Goal: Contribute content: Contribute content

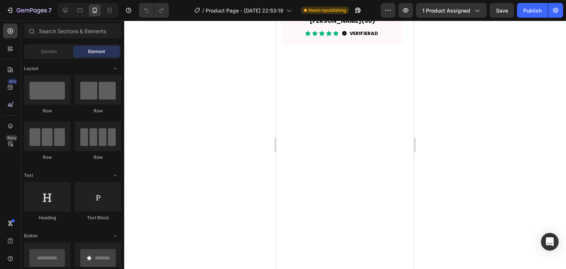
scroll to position [1553, 0]
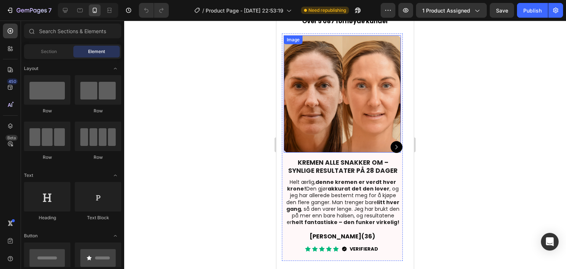
click at [350, 118] on img at bounding box center [342, 93] width 117 height 117
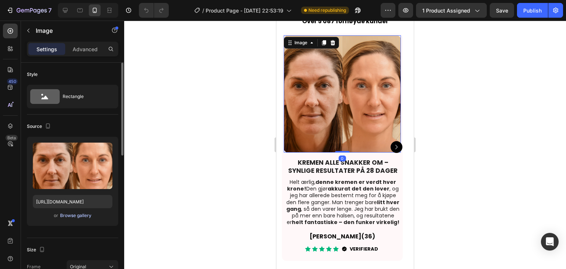
click at [63, 217] on div "Browse gallery" at bounding box center [75, 215] width 31 height 7
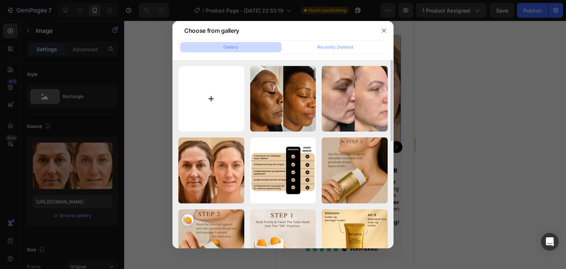
click at [205, 95] on input "file" at bounding box center [211, 99] width 66 height 66
type input "C:\fakepath\IMG_6286.JPG"
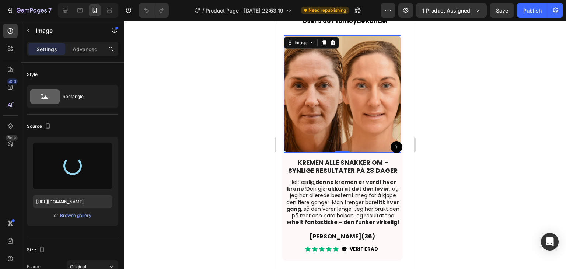
type input "[URL][DOMAIN_NAME]"
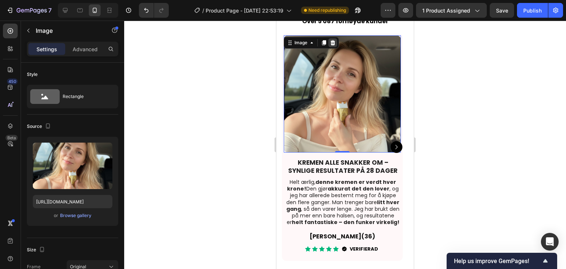
click at [331, 40] on icon at bounding box center [333, 43] width 6 height 6
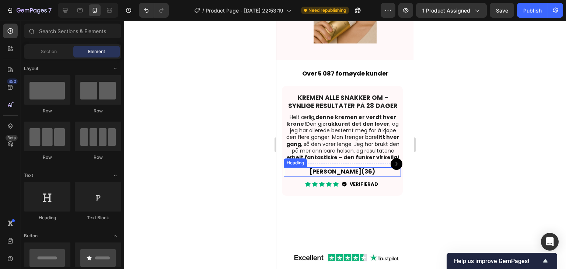
scroll to position [1516, 0]
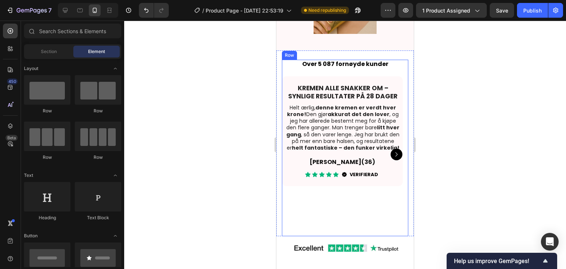
click at [360, 68] on div "Over 5 087 fornøyde kunder Heading [PERSON_NAME] ALLE SNAKKER OM – SYNLIGE RESU…" at bounding box center [345, 147] width 126 height 174
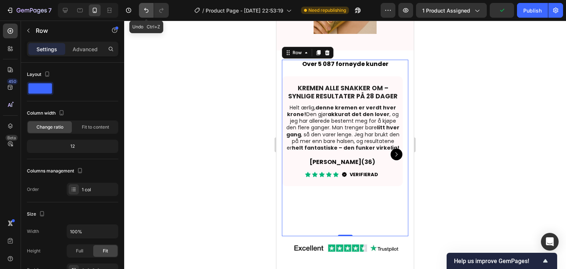
click at [147, 9] on icon "Undo/Redo" at bounding box center [146, 10] width 4 height 5
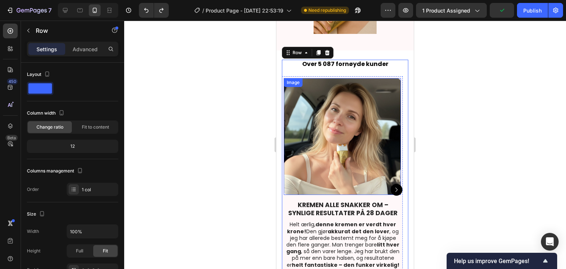
click at [347, 123] on img at bounding box center [342, 136] width 117 height 117
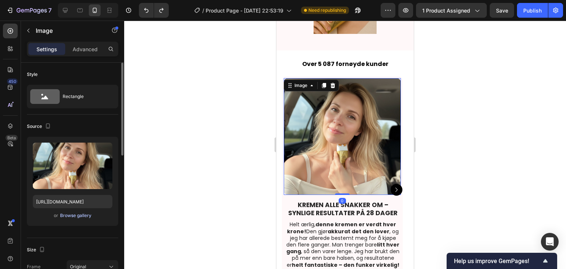
click at [81, 217] on div "Browse gallery" at bounding box center [75, 215] width 31 height 7
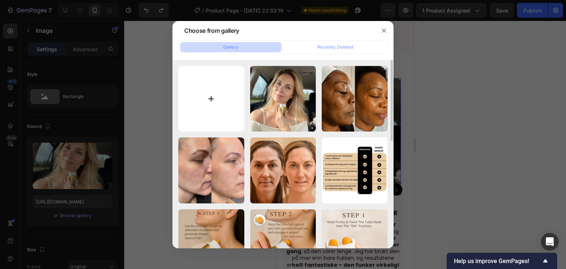
click at [195, 98] on input "file" at bounding box center [211, 99] width 66 height 66
type input "C:\fakepath\14.png"
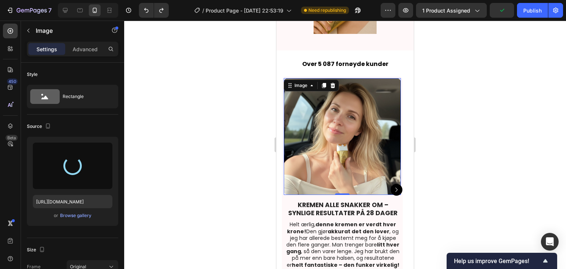
type input "[URL][DOMAIN_NAME]"
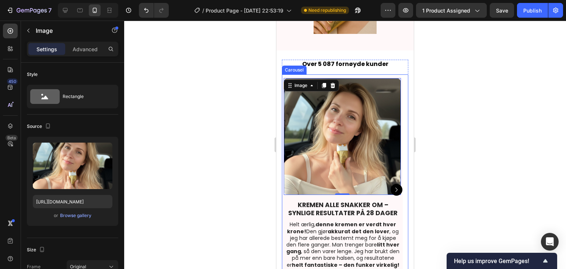
click at [392, 185] on icon "Carousel Next Arrow" at bounding box center [396, 189] width 9 height 9
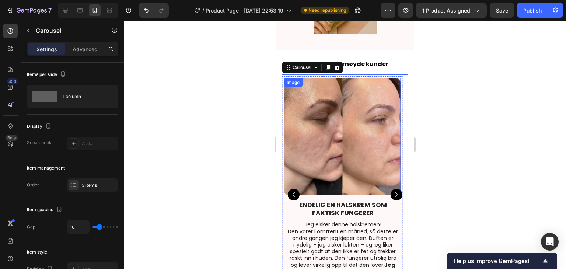
click at [379, 155] on img at bounding box center [342, 136] width 117 height 117
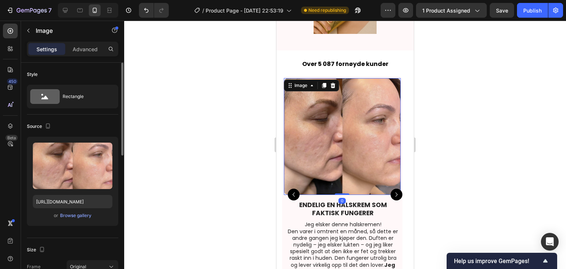
click at [92, 213] on div "or Browse gallery" at bounding box center [73, 215] width 80 height 9
click at [87, 214] on div "Browse gallery" at bounding box center [75, 215] width 31 height 7
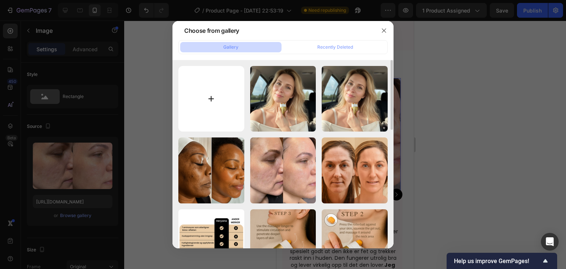
click at [227, 92] on input "file" at bounding box center [211, 99] width 66 height 66
type input "C:\fakepath\15.png"
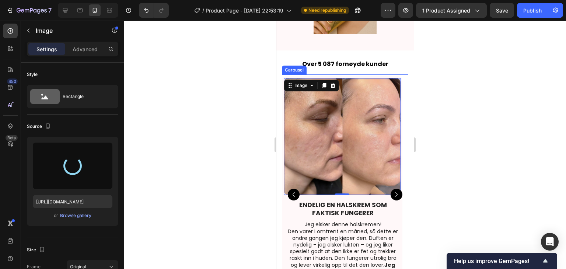
type input "[URL][DOMAIN_NAME]"
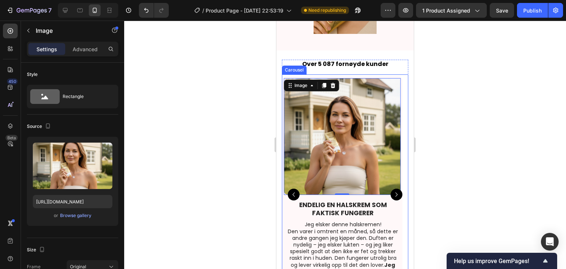
click at [392, 190] on icon "Carousel Next Arrow" at bounding box center [396, 194] width 9 height 9
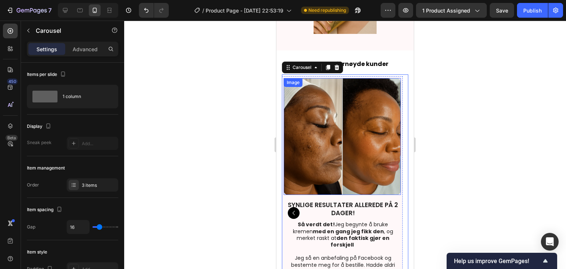
click at [321, 174] on img at bounding box center [342, 136] width 117 height 117
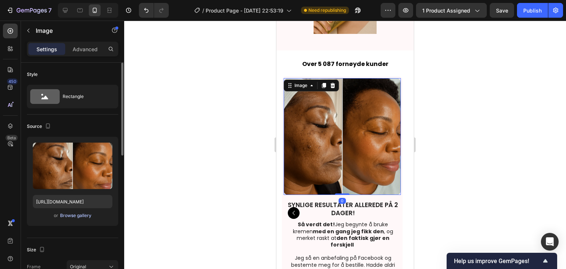
click at [63, 216] on div "Browse gallery" at bounding box center [75, 215] width 31 height 7
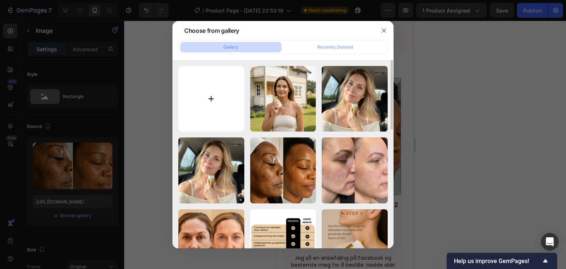
click at [216, 117] on input "file" at bounding box center [211, 99] width 66 height 66
type input "C:\fakepath\16.png"
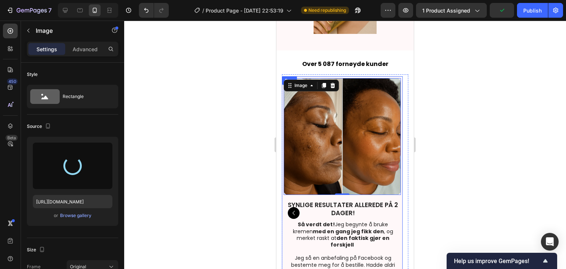
type input "[URL][DOMAIN_NAME]"
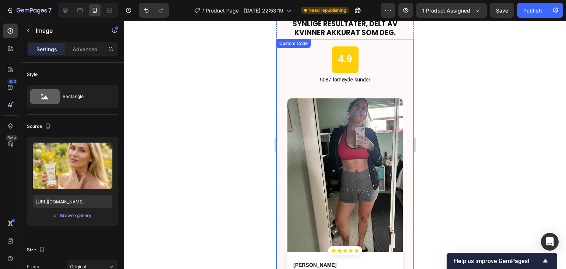
scroll to position [1995, 0]
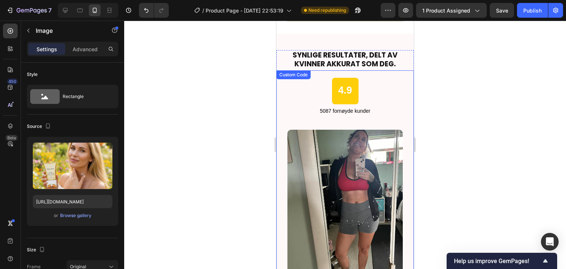
click at [375, 109] on div "4.9 5087 fornøyde kunder" at bounding box center [344, 96] width 137 height 37
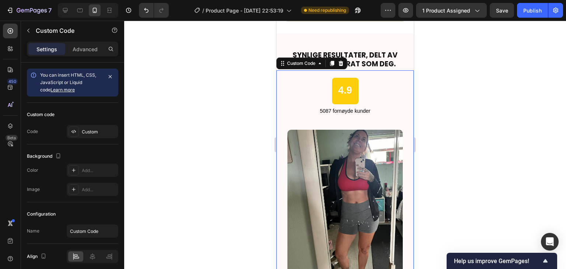
click at [375, 109] on div "4.9 5087 fornøyde kunder" at bounding box center [344, 96] width 137 height 37
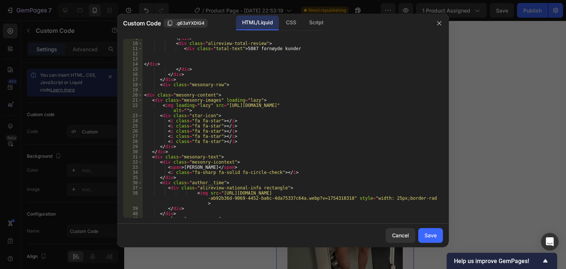
scroll to position [66, 0]
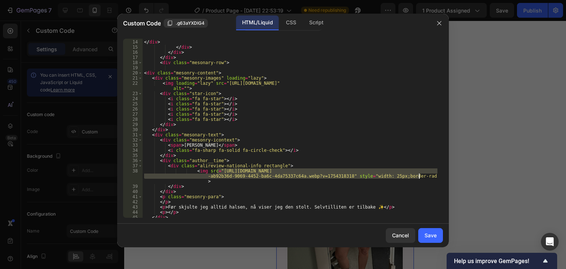
drag, startPoint x: 216, startPoint y: 172, endPoint x: 419, endPoint y: 175, distance: 202.7
click at [419, 175] on div "</ div > </ div > </ div > </ div > < div class = "mesonary-row" > < div class …" at bounding box center [290, 128] width 295 height 189
paste textarea "29/7545/0297/files/19.png?v=1759027982"
type textarea "<img src="[URL][DOMAIN_NAME]: 2px;">"
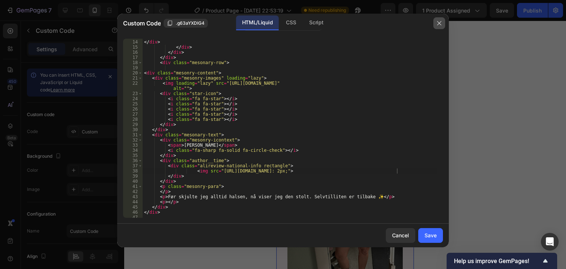
click at [442, 25] on button "button" at bounding box center [439, 23] width 12 height 12
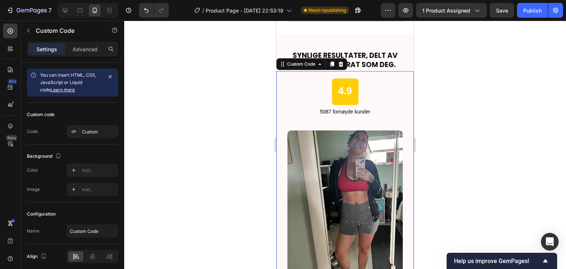
click at [376, 95] on div "4.9 5087 fornøyde kunder" at bounding box center [344, 96] width 137 height 37
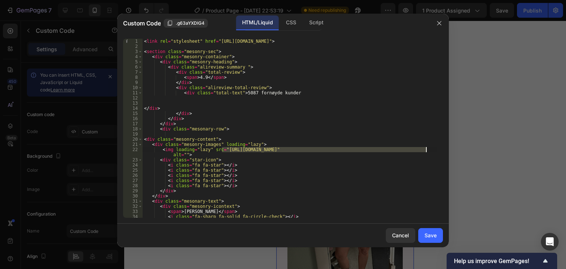
drag, startPoint x: 221, startPoint y: 150, endPoint x: 427, endPoint y: 149, distance: 205.6
click at [427, 149] on div "< link rel = "stylesheet" href = "[URL][DOMAIN_NAME]" > < section class = "meso…" at bounding box center [290, 133] width 295 height 189
paste textarea "729/7545/0297/files/19.png?v=1759027982"
type textarea "<img loading="lazy" src="[URL][DOMAIN_NAME]" alt="">"
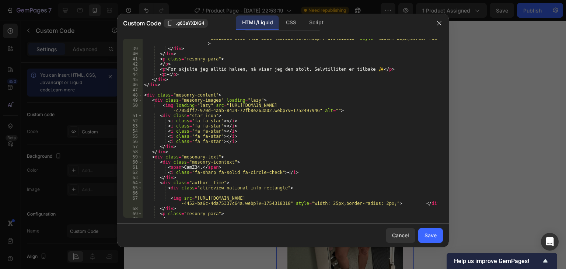
scroll to position [199, 0]
click at [432, 234] on div "Save" at bounding box center [430, 235] width 12 height 8
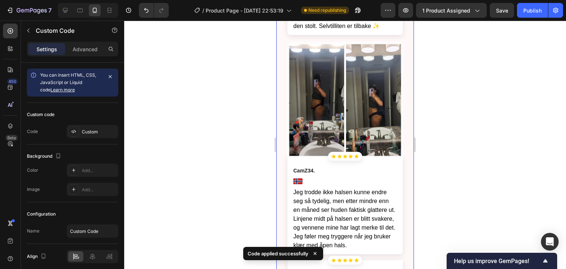
scroll to position [2216, 0]
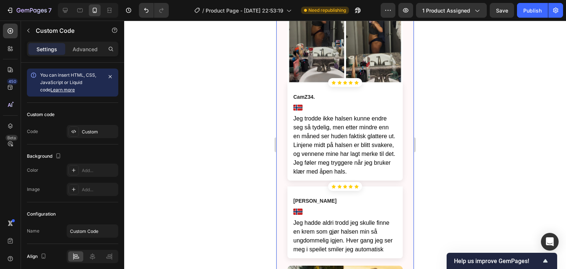
click at [377, 84] on img at bounding box center [344, 26] width 115 height 115
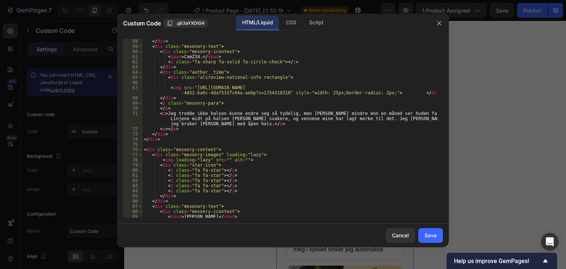
scroll to position [310, 0]
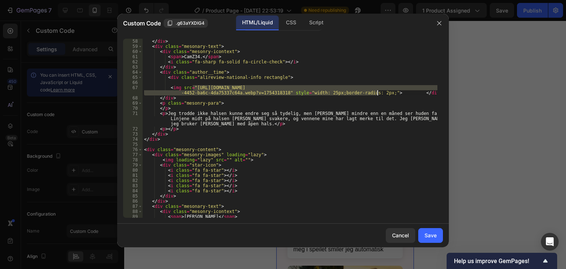
drag, startPoint x: 192, startPoint y: 87, endPoint x: 377, endPoint y: 94, distance: 185.5
click at [377, 94] on div "</ div > < div class = "mesonary-text" > < div class = "mesonry-icontext" > < s…" at bounding box center [290, 133] width 295 height 189
click at [343, 125] on div "</ div > < div class = "mesonary-text" > < div class = "mesonry-icontext" > < s…" at bounding box center [290, 133] width 295 height 189
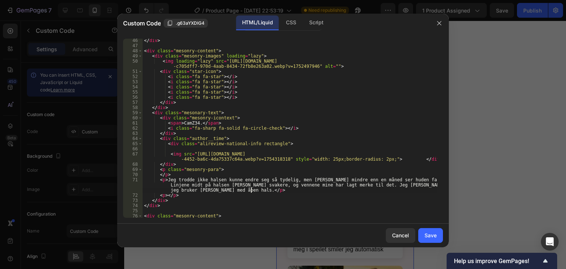
scroll to position [221, 0]
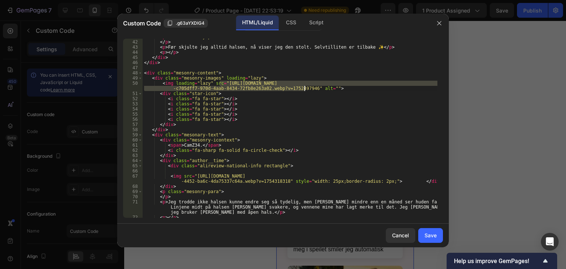
drag, startPoint x: 220, startPoint y: 82, endPoint x: 305, endPoint y: 90, distance: 85.1
click at [305, 90] on div "< p class = "mesonry-para" > </ p > < p > Før skjulte jeg alltid halsen, [PERSO…" at bounding box center [290, 128] width 295 height 189
click at [269, 89] on div "< p class = "mesonry-para" > </ p > < p > Før skjulte jeg alltid halsen, [PERSO…" at bounding box center [290, 128] width 295 height 179
drag, startPoint x: 221, startPoint y: 83, endPoint x: 304, endPoint y: 87, distance: 82.7
click at [304, 87] on div "< p class = "mesonry-para" > </ p > < p > Før skjulte jeg alltid halsen, [PERSO…" at bounding box center [290, 128] width 295 height 189
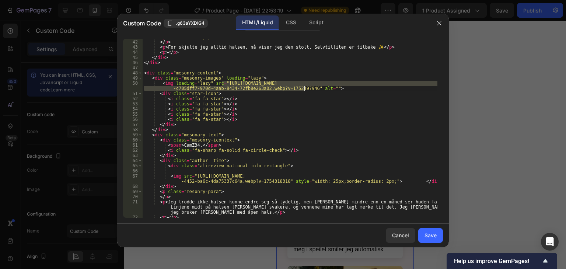
paste textarea "729/7545/0297/files/18.png?v=1759028121"
type textarea "<img loading="lazy" src="[URL][DOMAIN_NAME]" alt="">"
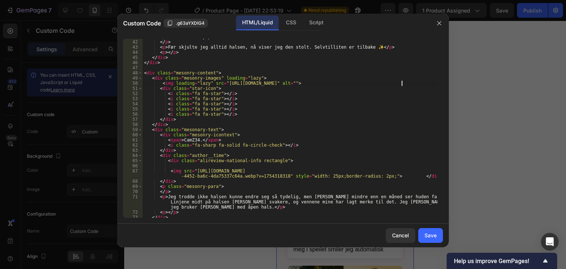
scroll to position [243, 0]
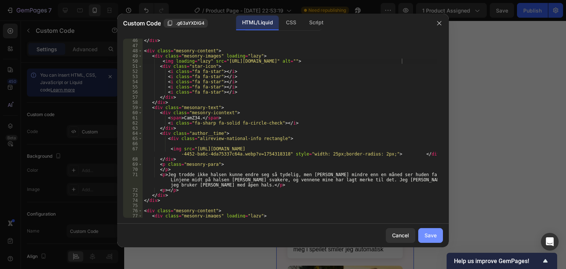
click at [431, 235] on div "Save" at bounding box center [430, 235] width 12 height 8
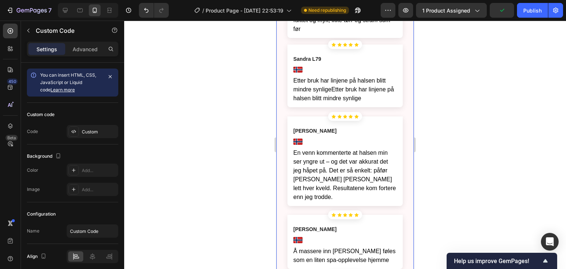
scroll to position [2622, 0]
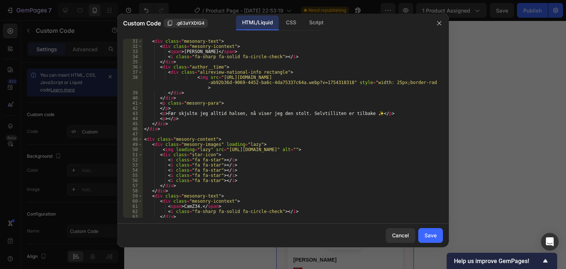
scroll to position [133, 0]
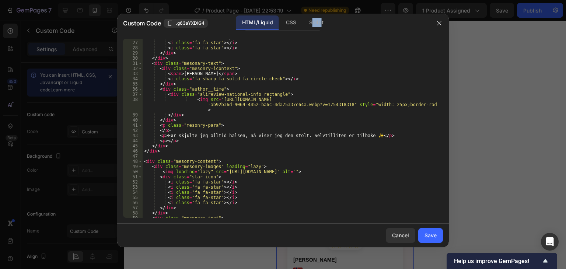
drag, startPoint x: 353, startPoint y: 17, endPoint x: 346, endPoint y: 15, distance: 7.6
click at [346, 15] on div "HTML/Liquid CSS Script" at bounding box center [352, 22] width 153 height 15
click at [436, 21] on button "button" at bounding box center [439, 23] width 12 height 12
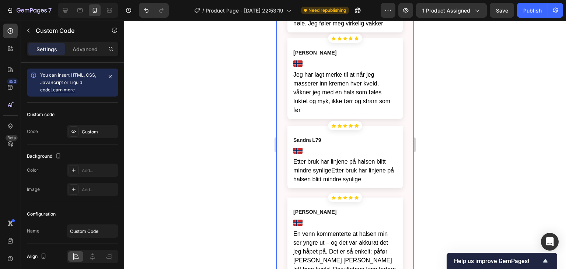
scroll to position [2622, 0]
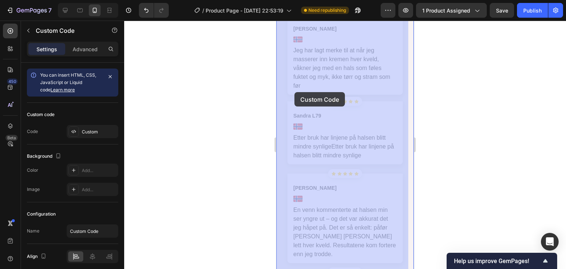
drag, startPoint x: 319, startPoint y: 95, endPoint x: 294, endPoint y: 92, distance: 25.2
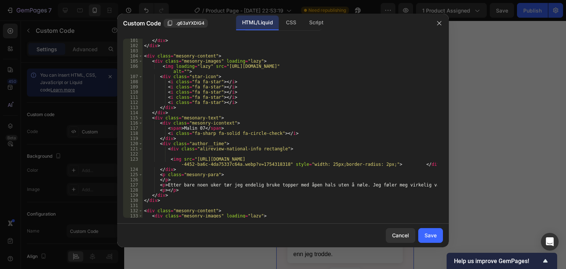
scroll to position [531, 0]
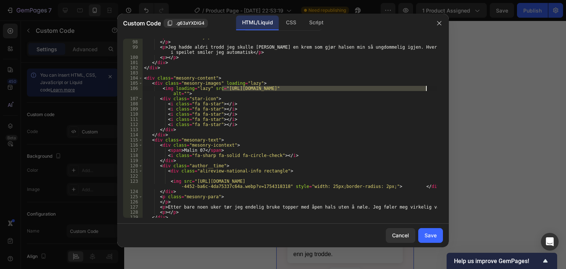
drag, startPoint x: 222, startPoint y: 87, endPoint x: 427, endPoint y: 88, distance: 204.9
click at [427, 88] on div "< p class = "mesonry-para" > </ p > < p > Jeg hadde aldri trodd jeg skulle [PER…" at bounding box center [290, 128] width 295 height 189
paste textarea "729/7545/0297/files/17.png?v=1759028121"
type textarea "<img loading="lazy" src="[URL][DOMAIN_NAME]" alt="">"
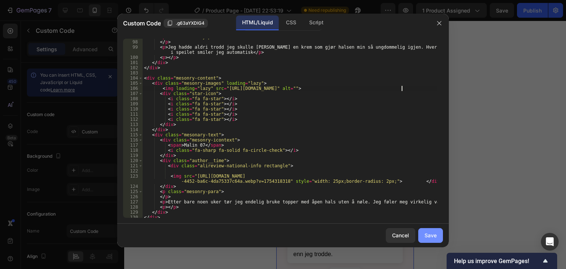
click at [434, 235] on div "Save" at bounding box center [430, 235] width 12 height 8
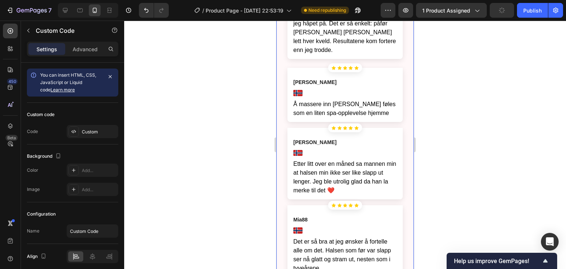
scroll to position [2732, 0]
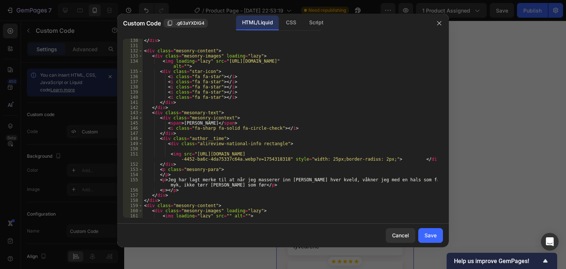
scroll to position [685, 0]
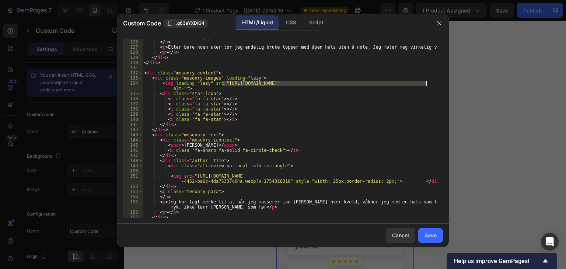
drag, startPoint x: 221, startPoint y: 83, endPoint x: 426, endPoint y: 83, distance: 204.9
click at [426, 83] on div "< p class = "mesonry-para" > </ p > < p > Etter bare noen uker tør jeg endelig …" at bounding box center [290, 128] width 295 height 189
paste textarea "729/7545/0297/files/gempages_584704889767068532-28ab44a6-b3d7-4dc5-9cf8-59bdddb…"
type textarea "<img loading="lazy" src="[URL][DOMAIN_NAME]" alt="">"
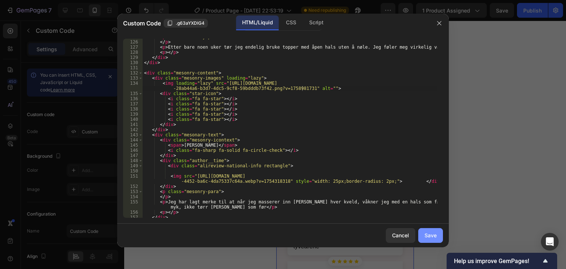
click at [432, 234] on div "Save" at bounding box center [430, 235] width 12 height 8
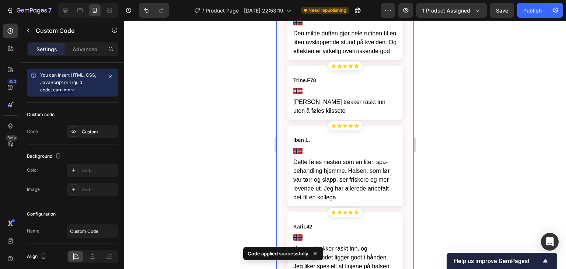
scroll to position [3616, 0]
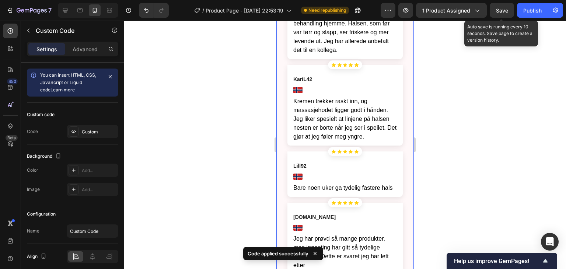
drag, startPoint x: 501, startPoint y: 14, endPoint x: 485, endPoint y: 74, distance: 61.9
click at [501, 14] on button "Save" at bounding box center [502, 10] width 24 height 15
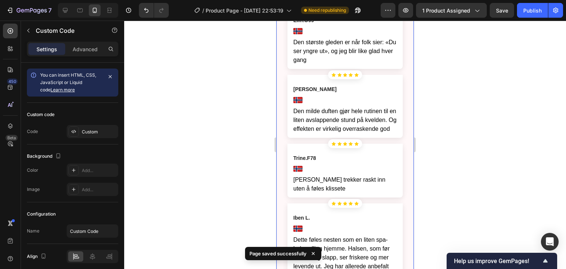
scroll to position [3260, 0]
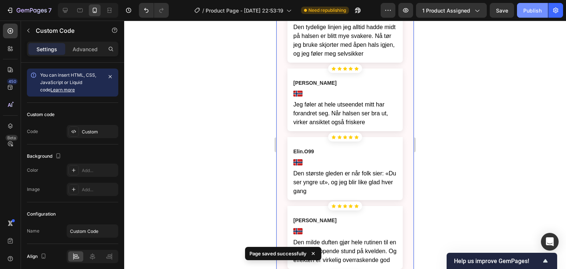
click at [531, 7] on div "Publish" at bounding box center [532, 11] width 18 height 8
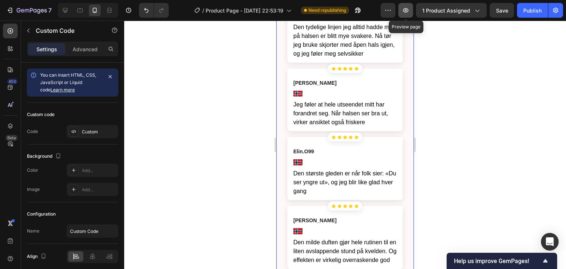
click at [408, 11] on icon "button" at bounding box center [406, 10] width 6 height 4
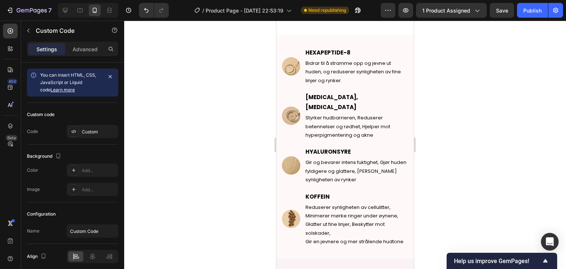
scroll to position [635, 0]
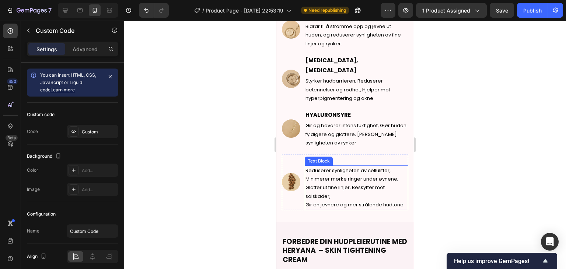
click at [345, 186] on p "Reduserer synligheten av cellulitter, Minimerer mørke ringer under øynene, Glat…" at bounding box center [356, 183] width 102 height 35
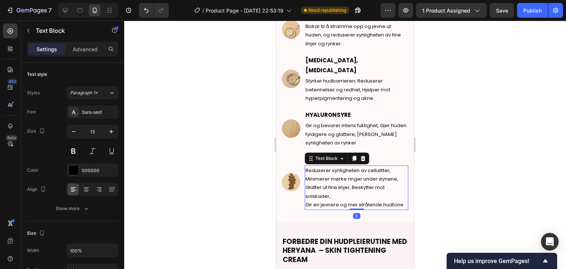
click at [307, 200] on p "Gir en jevnere og mer strålende hudtone" at bounding box center [356, 204] width 102 height 8
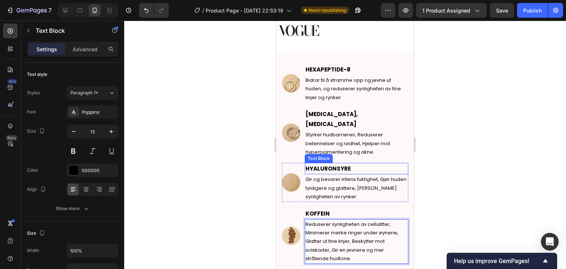
scroll to position [561, 0]
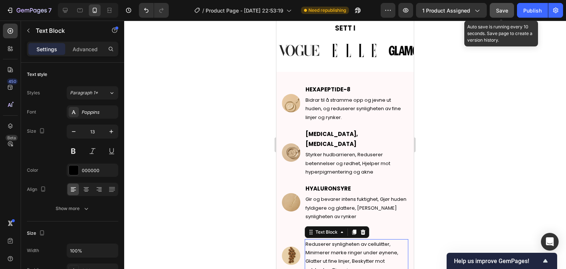
click at [503, 11] on span "Save" at bounding box center [502, 10] width 12 height 6
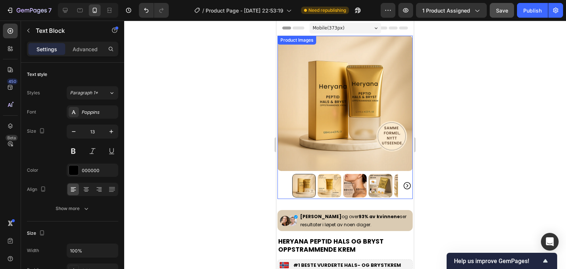
scroll to position [0, 0]
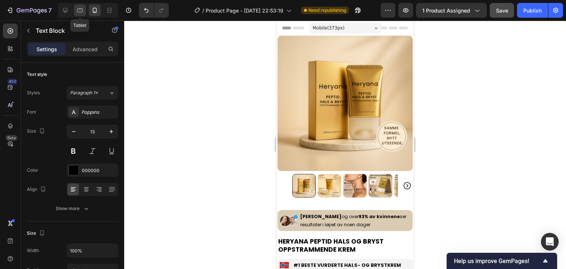
click at [81, 12] on icon at bounding box center [80, 10] width 6 height 4
type input "16"
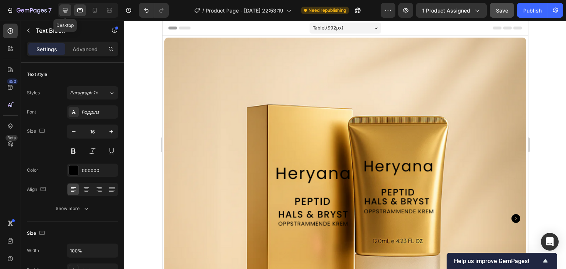
click at [63, 10] on icon at bounding box center [65, 10] width 5 height 5
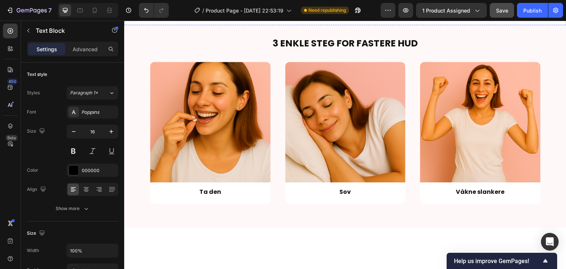
scroll to position [884, 0]
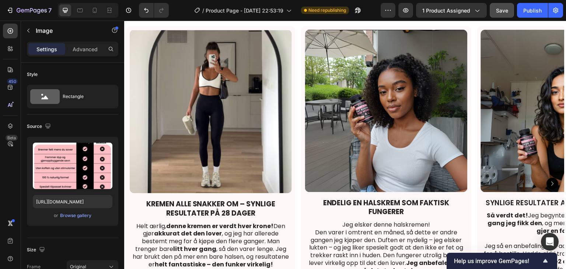
scroll to position [1474, 0]
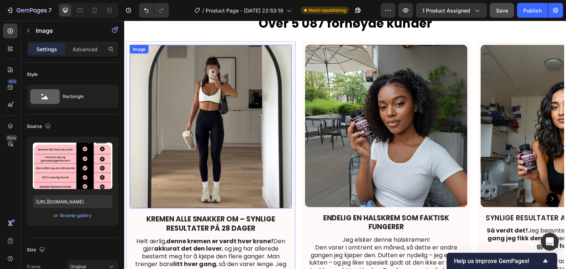
click at [266, 151] on img at bounding box center [211, 127] width 162 height 164
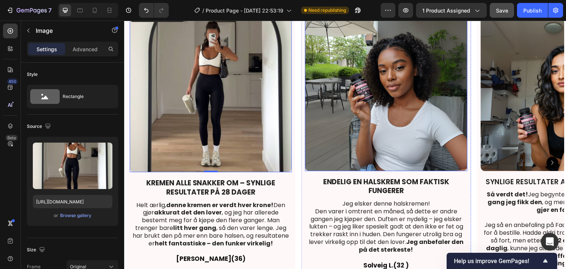
scroll to position [1511, 0]
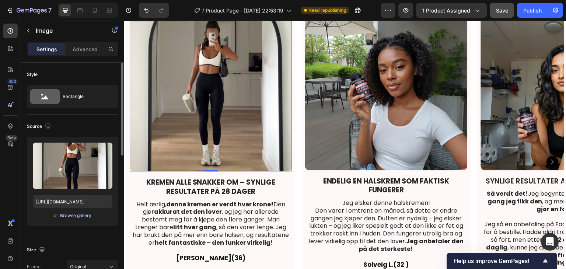
click at [78, 216] on div "Browse gallery" at bounding box center [75, 215] width 31 height 7
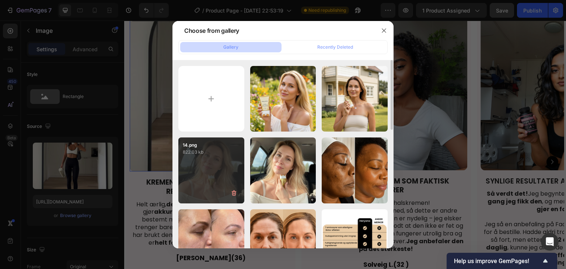
click at [217, 158] on div "14.png 822.03 kb" at bounding box center [211, 170] width 66 height 66
type input "[URL][DOMAIN_NAME]"
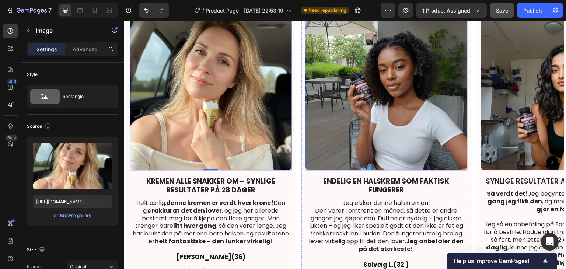
click at [385, 112] on img at bounding box center [386, 89] width 162 height 162
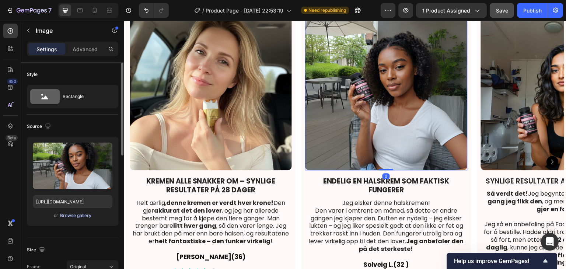
click at [87, 213] on div "Browse gallery" at bounding box center [75, 215] width 31 height 7
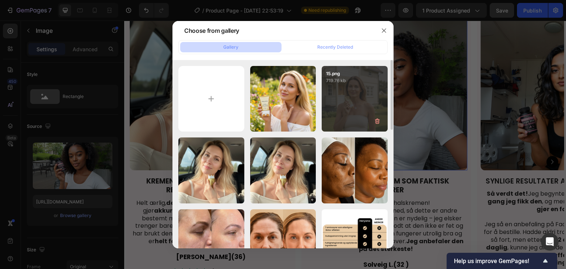
click at [337, 105] on div "15.png 719.76 kb" at bounding box center [355, 99] width 66 height 66
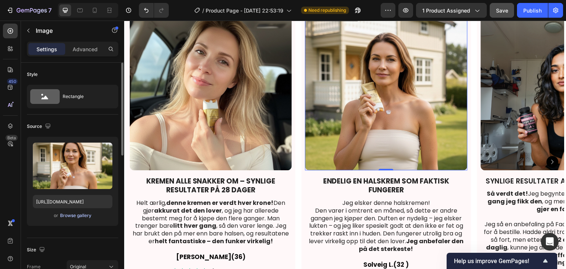
click at [84, 216] on div "Browse gallery" at bounding box center [75, 215] width 31 height 7
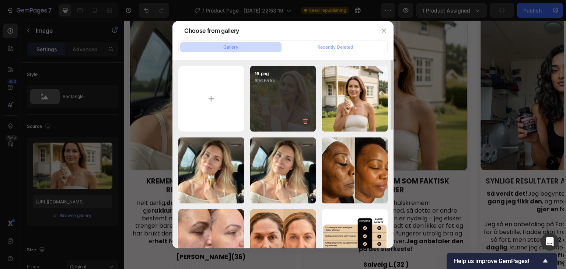
click at [280, 119] on div "16.png 906.65 kb" at bounding box center [283, 99] width 66 height 66
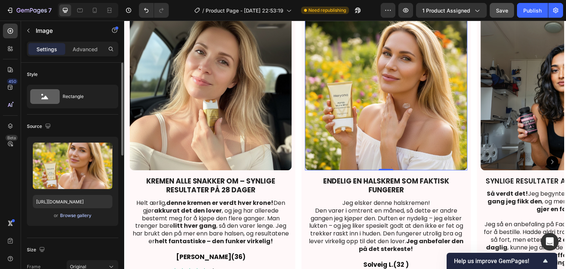
click at [78, 217] on div "Browse gallery" at bounding box center [75, 215] width 31 height 7
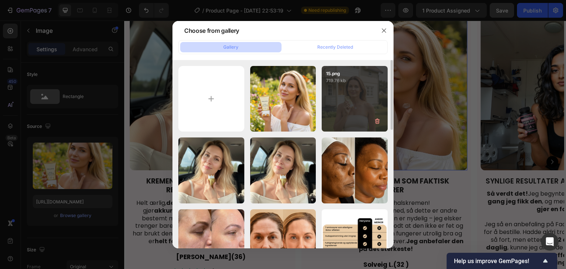
click at [339, 103] on div "15.png 719.76 kb" at bounding box center [355, 99] width 66 height 66
type input "[URL][DOMAIN_NAME]"
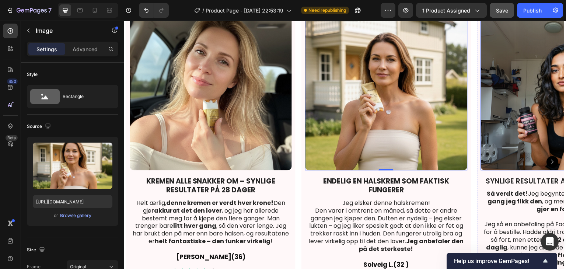
click at [513, 113] on img at bounding box center [562, 89] width 162 height 162
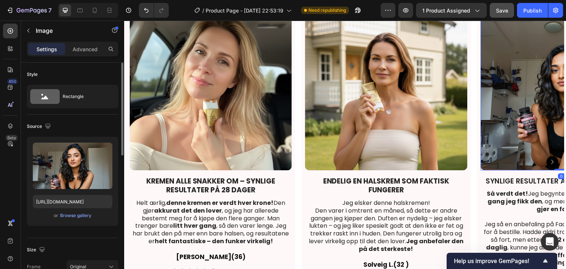
click at [70, 220] on div "Upload Image [URL][DOMAIN_NAME] or Browse gallery" at bounding box center [72, 181] width 91 height 89
click at [72, 216] on div "Browse gallery" at bounding box center [75, 215] width 31 height 7
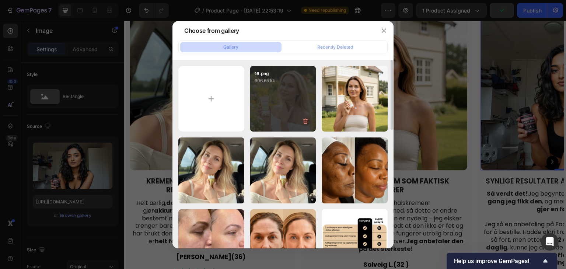
click at [284, 109] on div "16.png 906.65 kb" at bounding box center [283, 99] width 66 height 66
type input "[URL][DOMAIN_NAME]"
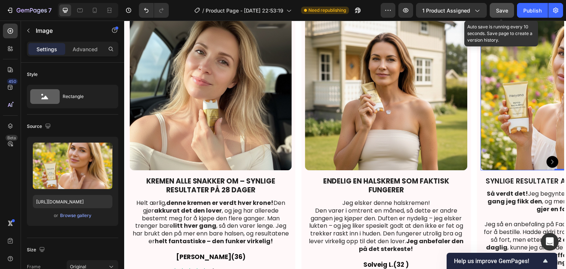
click at [507, 11] on span "Save" at bounding box center [502, 10] width 12 height 6
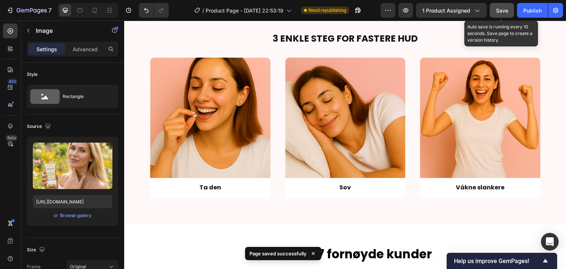
scroll to position [1253, 0]
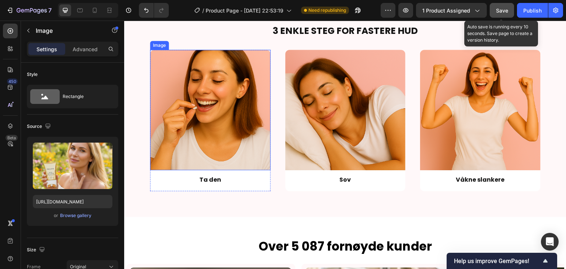
click at [196, 106] on img at bounding box center [210, 110] width 120 height 120
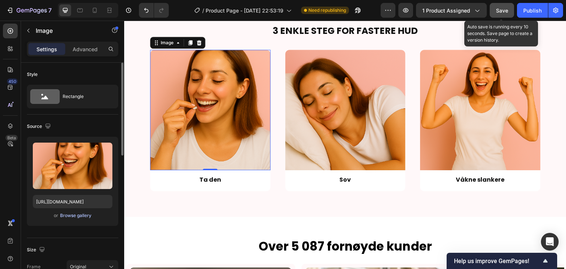
click at [65, 214] on div "Browse gallery" at bounding box center [75, 215] width 31 height 7
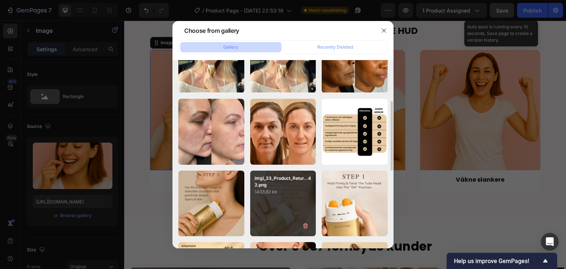
scroll to position [147, 0]
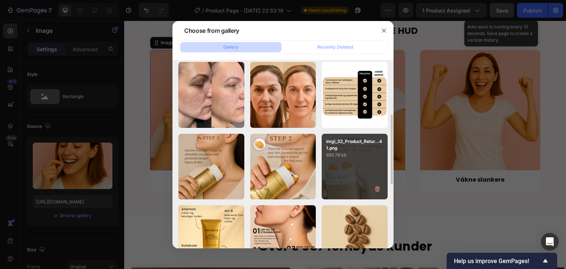
click at [330, 165] on div "imgi_32_Product_Retur...41.png 693.76 kb" at bounding box center [355, 167] width 66 height 66
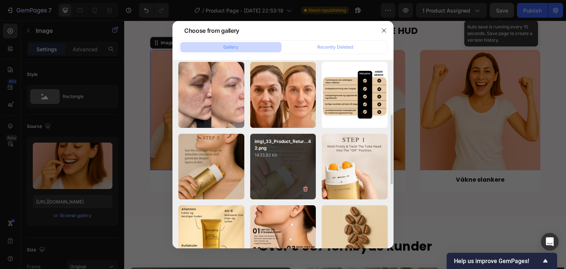
type input "[URL][DOMAIN_NAME]"
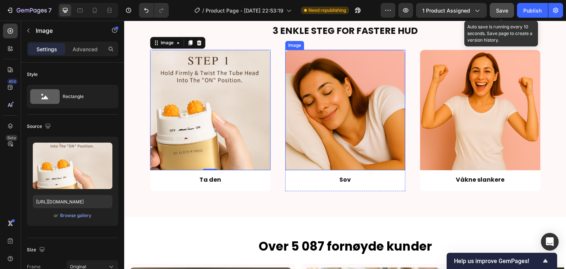
click at [324, 131] on img at bounding box center [345, 110] width 120 height 120
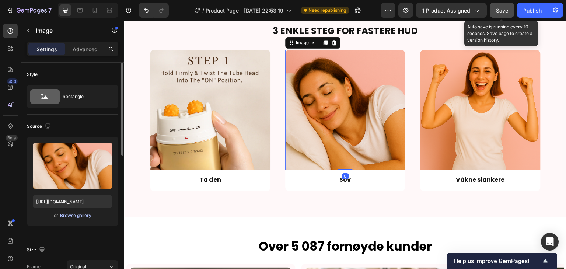
click at [78, 217] on div "Browse gallery" at bounding box center [75, 215] width 31 height 7
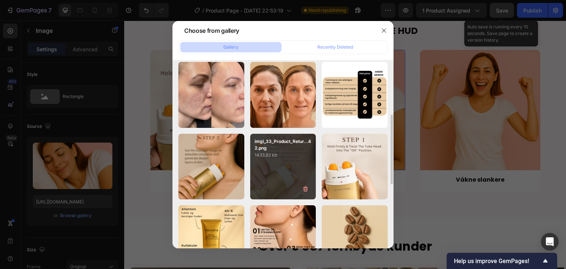
click at [270, 176] on div "imgi_33_Product_Retur...42.png 1433.82 kb" at bounding box center [283, 167] width 66 height 66
type input "[URL][DOMAIN_NAME]"
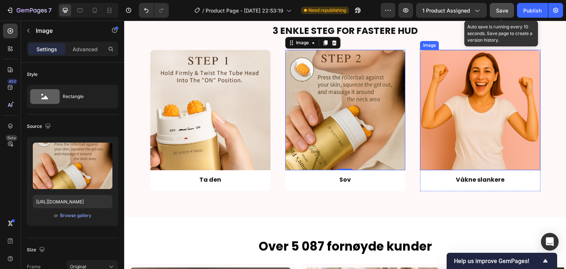
click at [436, 129] on img at bounding box center [480, 110] width 120 height 120
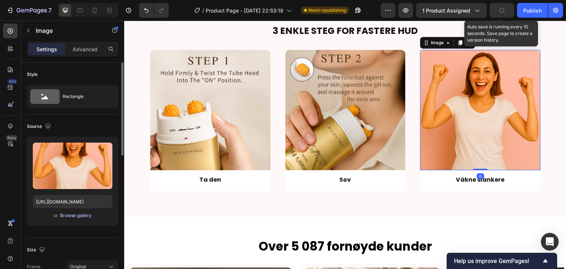
click at [71, 217] on div "Browse gallery" at bounding box center [75, 215] width 31 height 7
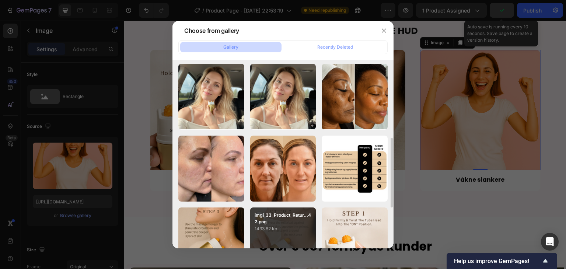
scroll to position [111, 0]
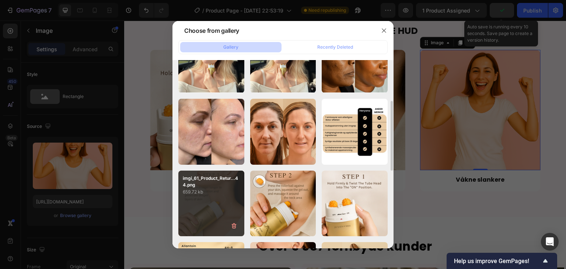
click at [210, 183] on p "imgi_61_Product_Retur...44.png" at bounding box center [211, 181] width 57 height 13
type input "[URL][DOMAIN_NAME]"
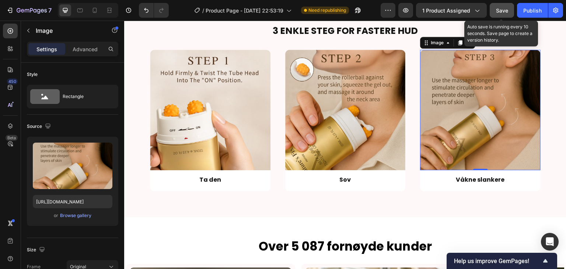
click at [500, 9] on span "Save" at bounding box center [502, 10] width 12 height 6
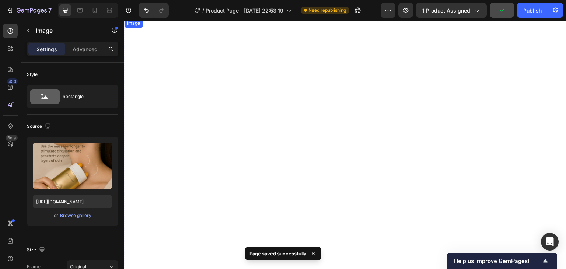
scroll to position [995, 0]
click at [318, 19] on img at bounding box center [345, 19] width 310 height 0
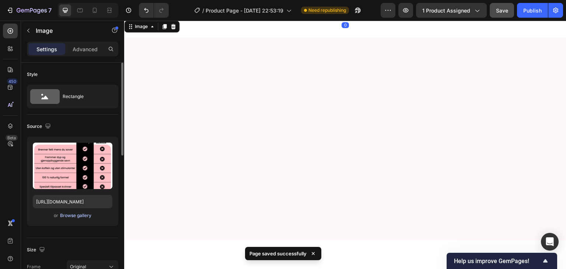
click at [77, 216] on div "Browse gallery" at bounding box center [75, 215] width 31 height 7
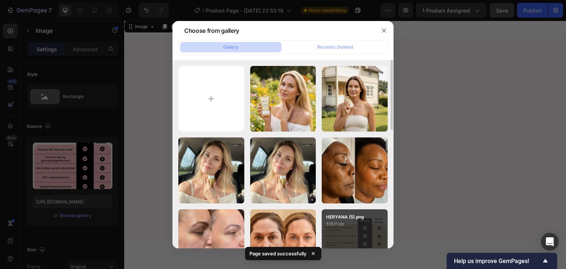
click at [357, 216] on p "HERYANA (5).png" at bounding box center [354, 217] width 57 height 7
type input "[URL][DOMAIN_NAME]"
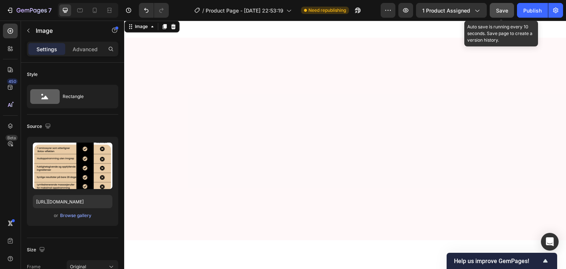
click at [501, 8] on span "Save" at bounding box center [502, 10] width 12 height 6
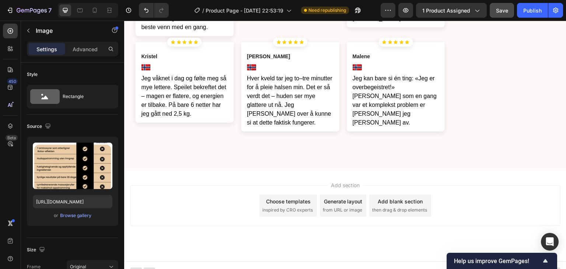
scroll to position [3057, 0]
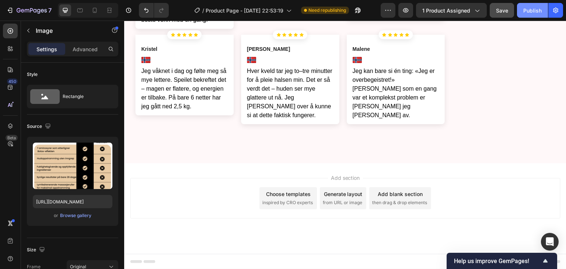
click at [536, 13] on div "Publish" at bounding box center [532, 11] width 18 height 8
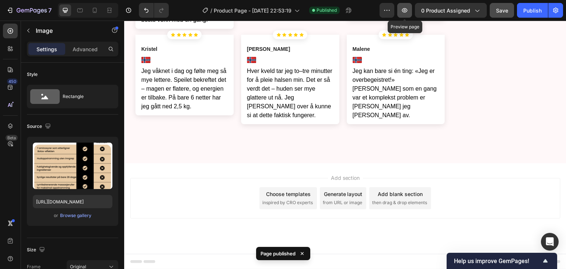
click at [405, 12] on icon "button" at bounding box center [404, 10] width 7 height 7
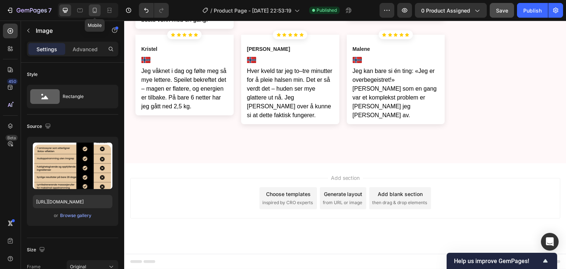
drag, startPoint x: 96, startPoint y: 13, endPoint x: 22, endPoint y: 32, distance: 76.0
click at [96, 13] on icon at bounding box center [95, 10] width 4 height 5
type input "100"
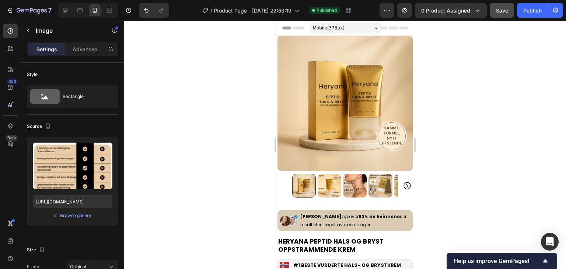
click at [486, 115] on div at bounding box center [345, 145] width 442 height 248
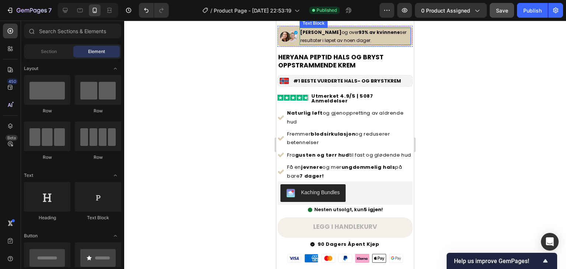
scroll to position [258, 0]
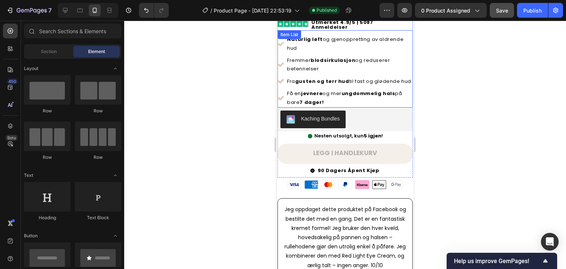
click at [341, 97] on p "Få en jevnere og mer ungdommelig hals på bare 7 [PERSON_NAME]!" at bounding box center [349, 97] width 125 height 17
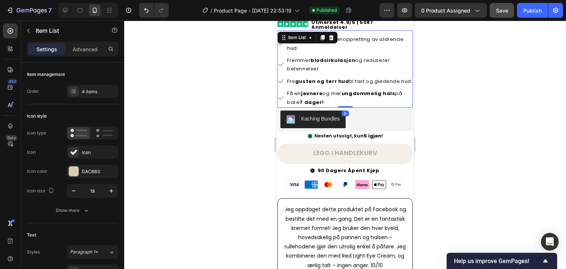
click at [304, 99] on strong "7 dager!" at bounding box center [312, 102] width 24 height 7
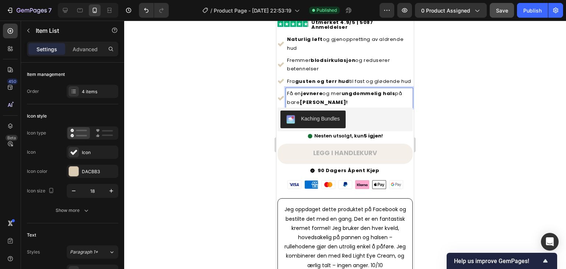
click at [301, 99] on strong "[PERSON_NAME]!" at bounding box center [324, 102] width 48 height 7
click at [329, 99] on p "Få en jevnere og mer ungdommelig hals på bare 28 [PERSON_NAME]!" at bounding box center [349, 97] width 125 height 17
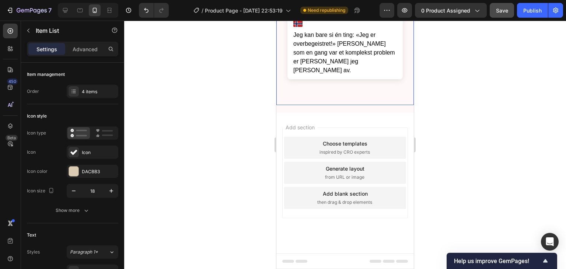
scroll to position [5098, 0]
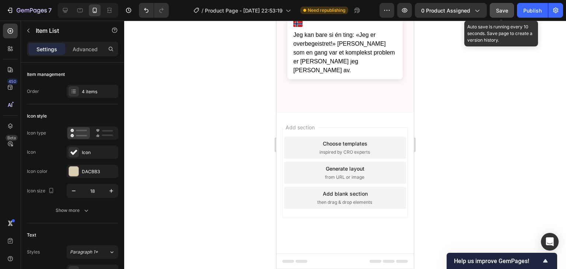
click at [500, 15] on button "Save" at bounding box center [502, 10] width 24 height 15
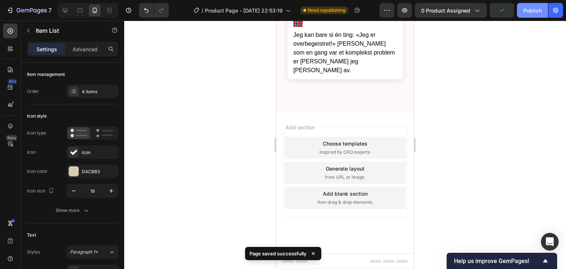
click at [529, 13] on div "Publish" at bounding box center [532, 11] width 18 height 8
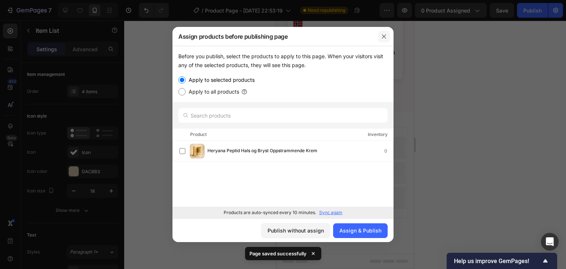
click at [386, 35] on icon "button" at bounding box center [384, 37] width 6 height 6
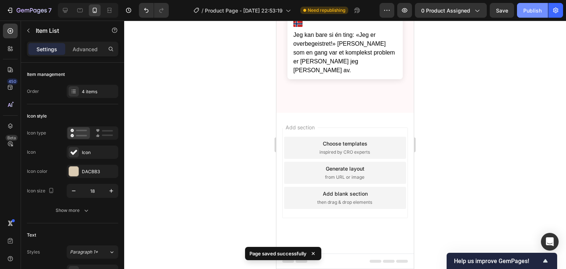
click at [535, 7] on div "Publish" at bounding box center [532, 11] width 18 height 8
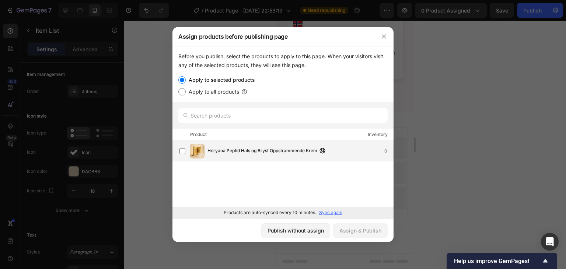
click at [289, 150] on span "Heryana Peptid Hals og Bryst Oppstrammende Krem" at bounding box center [262, 151] width 110 height 8
click at [354, 230] on div "Assign & Publish" at bounding box center [360, 231] width 42 height 8
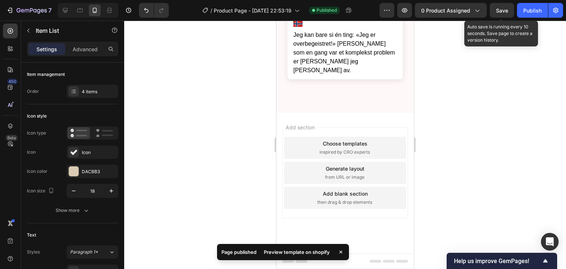
click at [508, 10] on span "Save" at bounding box center [502, 10] width 12 height 6
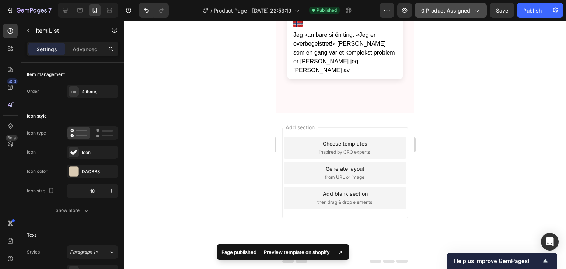
click at [442, 14] on button "0 product assigned" at bounding box center [451, 10] width 72 height 15
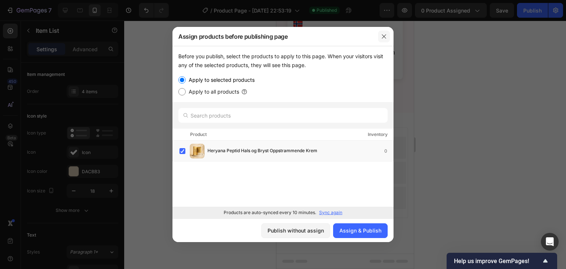
click at [383, 36] on icon "button" at bounding box center [384, 36] width 4 height 4
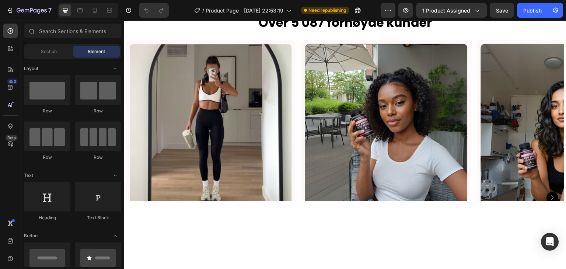
scroll to position [847, 0]
